Goal: Find contact information: Find contact information

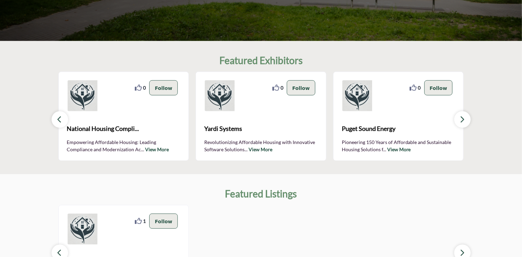
scroll to position [206, 0]
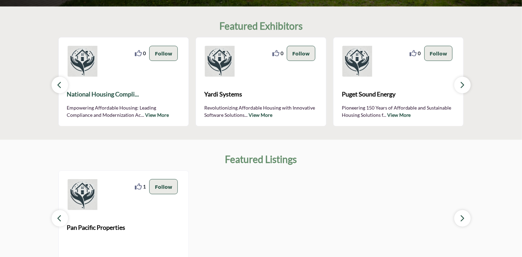
click at [120, 95] on span "National Housing Compli..." at bounding box center [124, 93] width 114 height 9
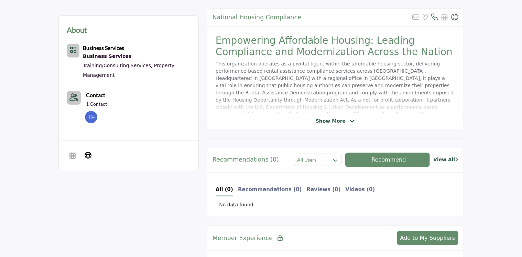
scroll to position [172, 0]
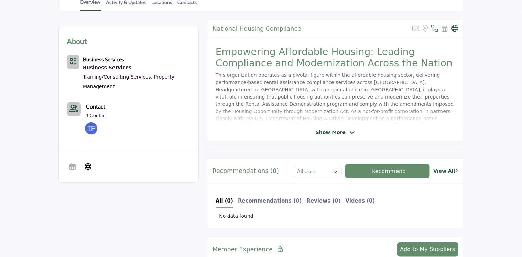
click at [344, 133] on span "Show More" at bounding box center [335, 132] width 39 height 7
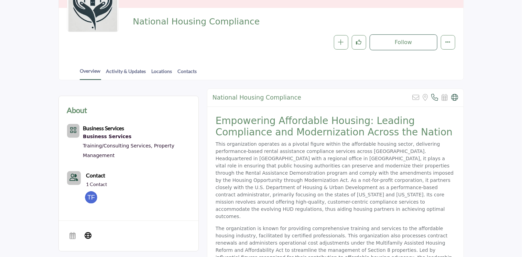
scroll to position [69, 0]
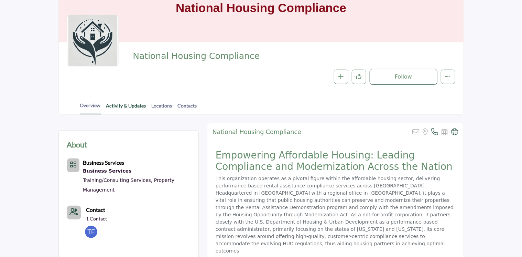
click at [132, 105] on link "Activity & Updates" at bounding box center [126, 108] width 41 height 12
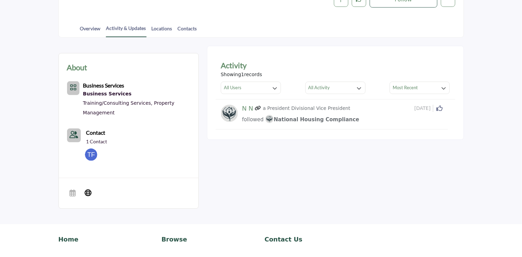
scroll to position [69, 0]
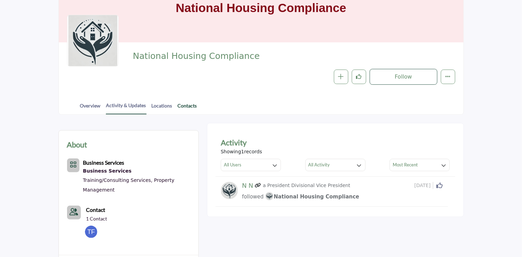
click at [184, 105] on link "Contacts" at bounding box center [188, 108] width 20 height 12
